Goal: Task Accomplishment & Management: Use online tool/utility

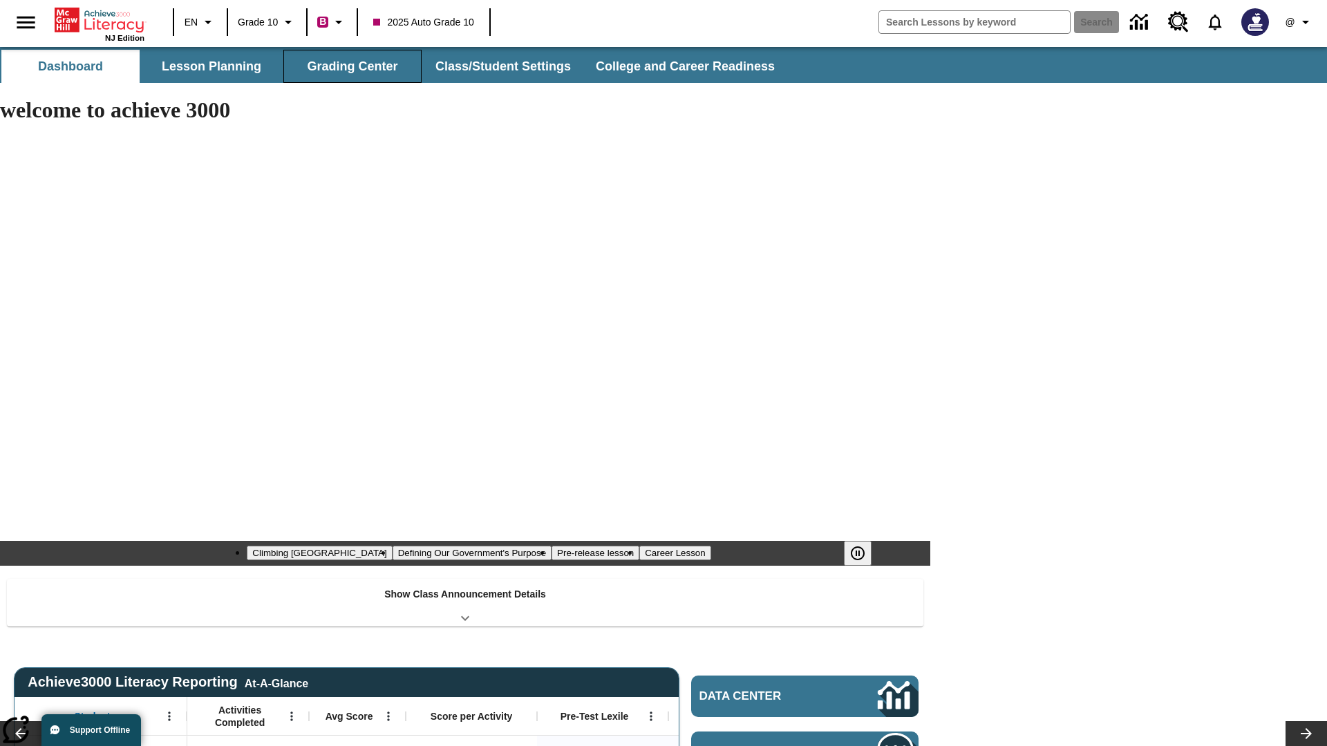
click at [352, 66] on button "Grading Center" at bounding box center [352, 66] width 138 height 33
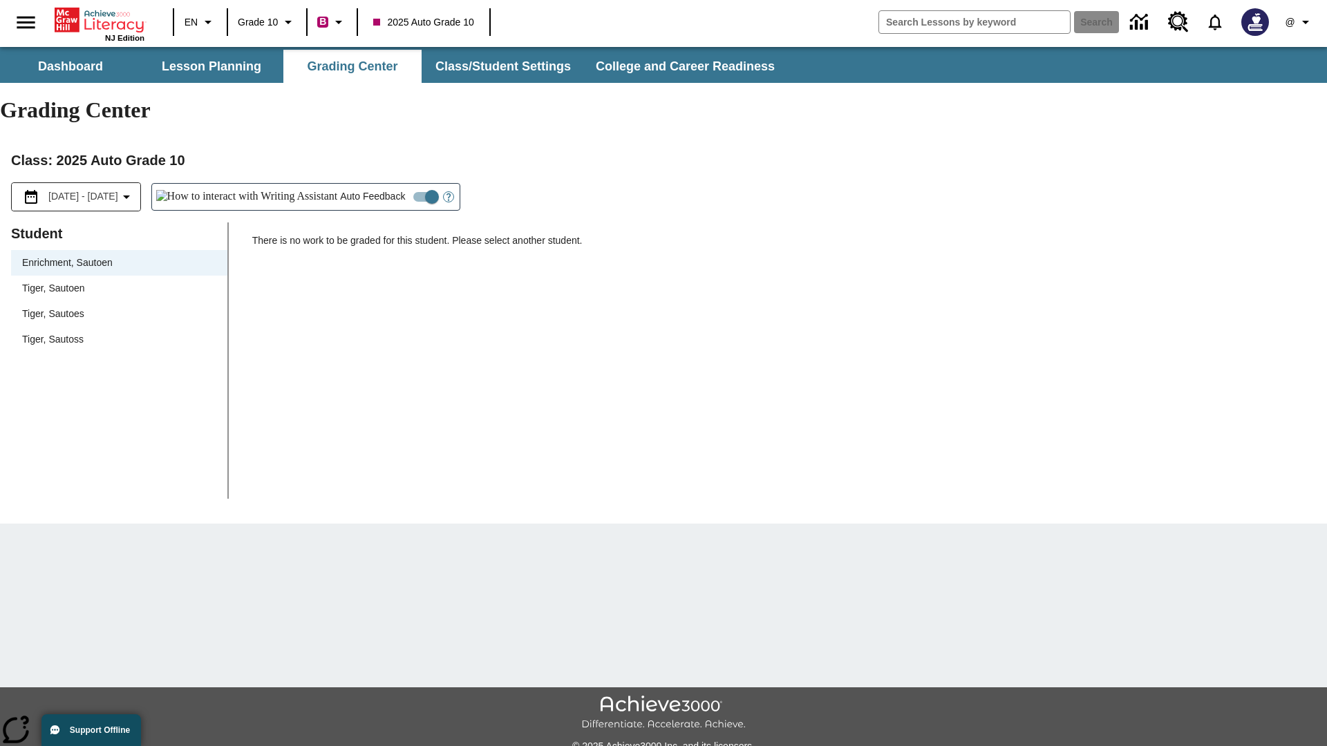
click at [119, 281] on span "Tiger, Sautoen" at bounding box center [119, 288] width 194 height 15
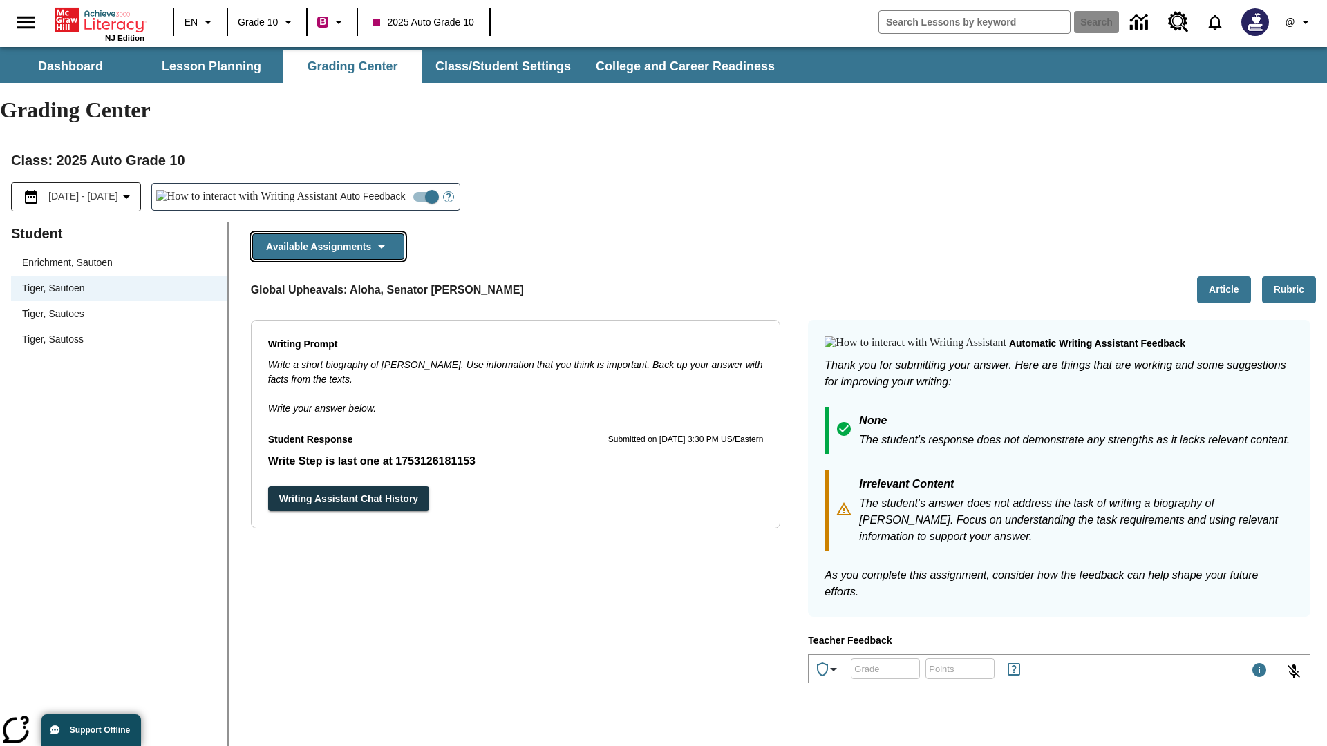
click at [327, 234] on button "Available Assignments" at bounding box center [328, 247] width 152 height 27
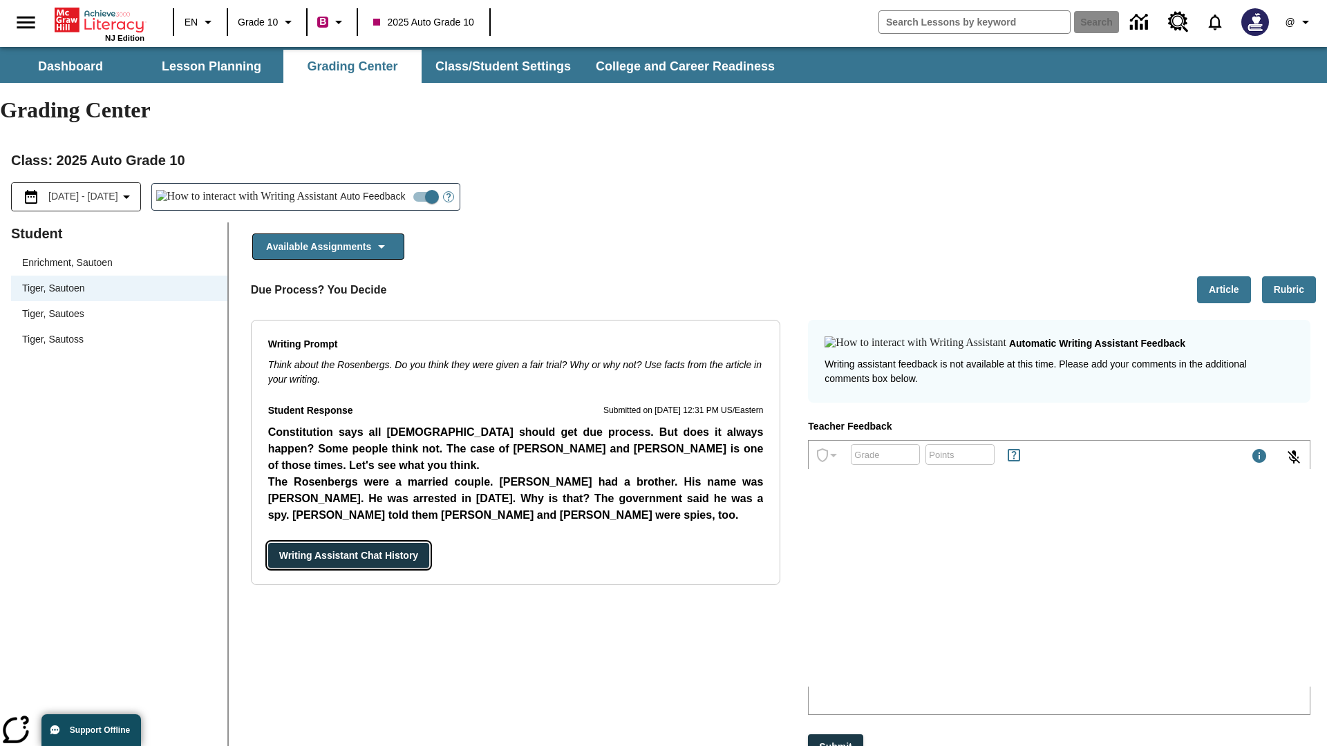
click at [268, 543] on button "Writing Assistant Chat History" at bounding box center [348, 556] width 161 height 26
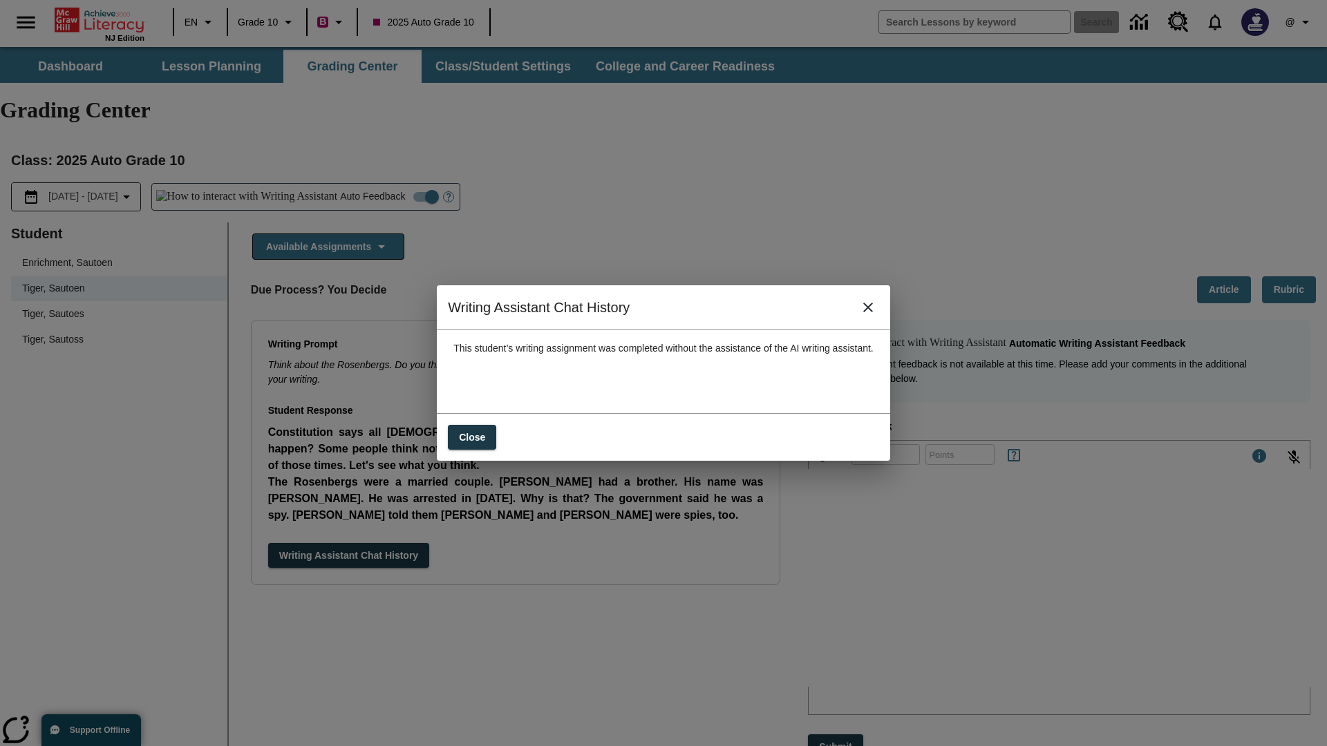
click at [873, 312] on icon "close" at bounding box center [868, 308] width 10 height 10
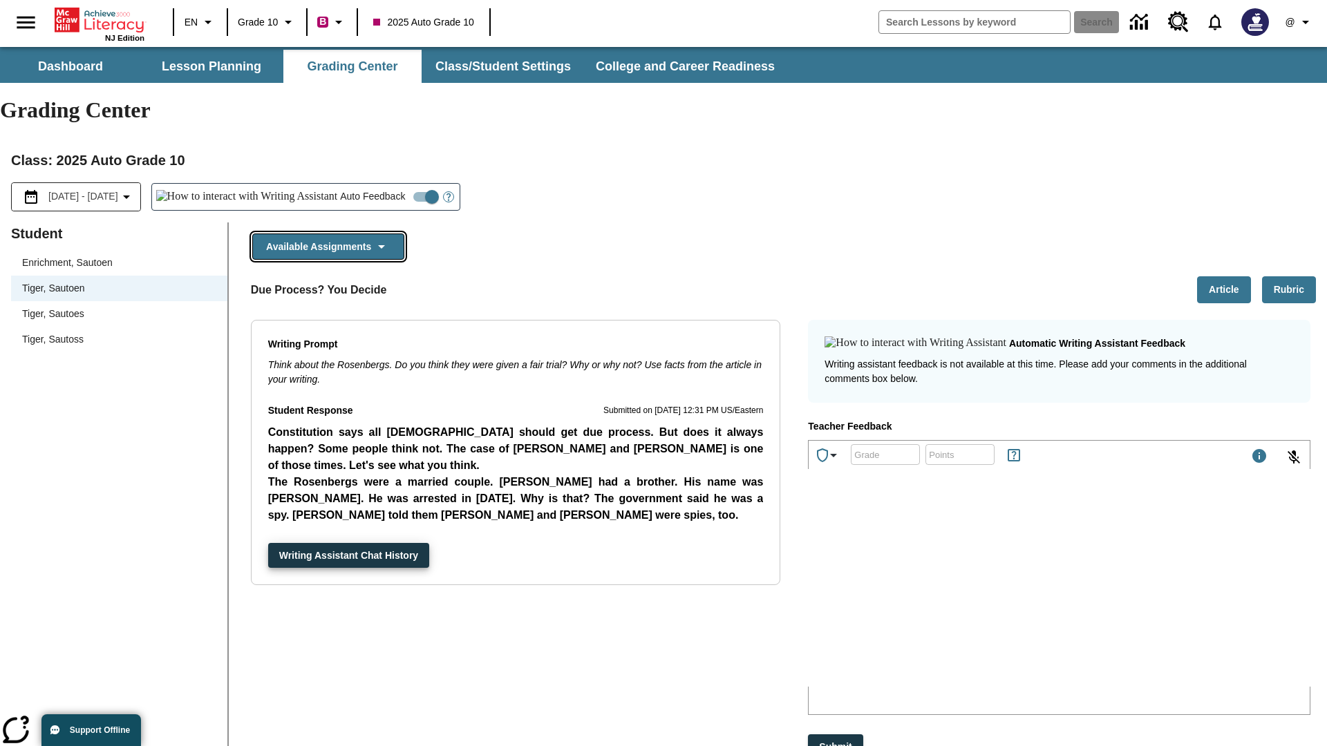
click at [327, 234] on button "Available Assignments" at bounding box center [328, 247] width 152 height 27
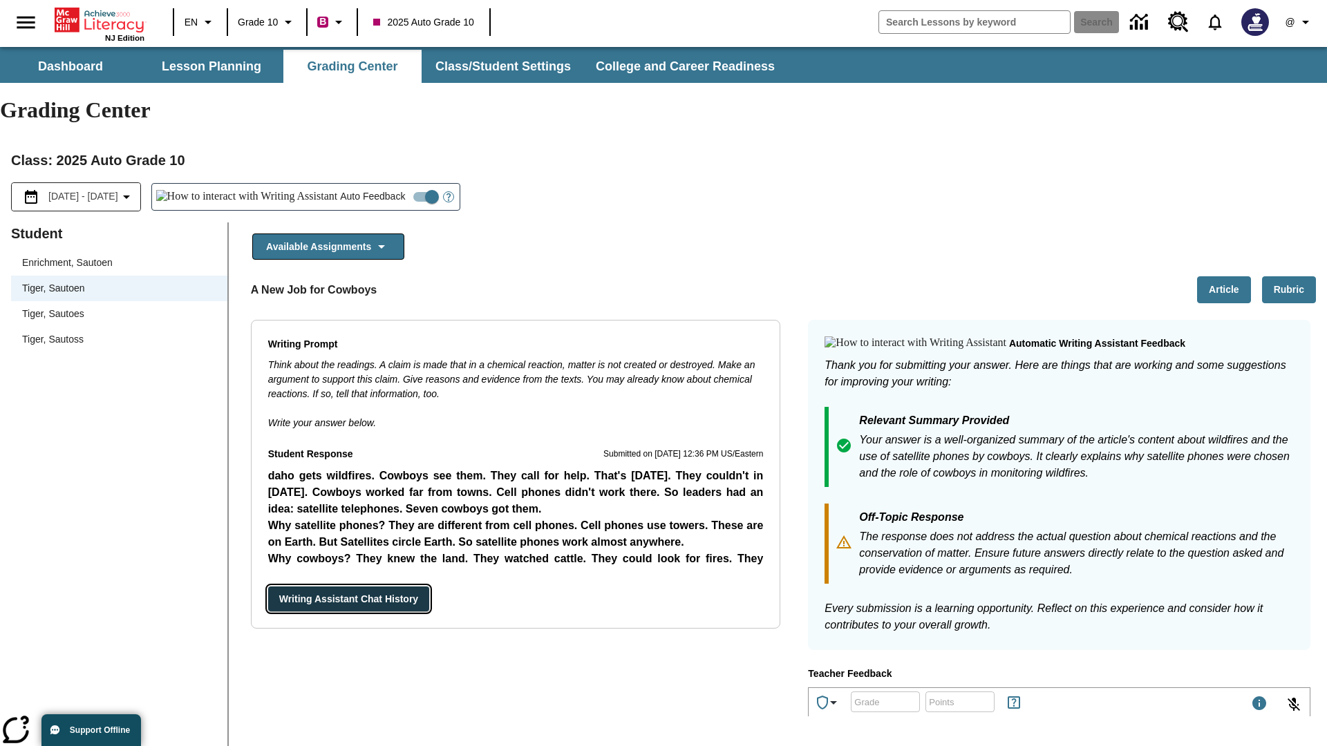
click at [268, 587] on button "Writing Assistant Chat History" at bounding box center [348, 600] width 161 height 26
